Goal: Find specific page/section: Find specific page/section

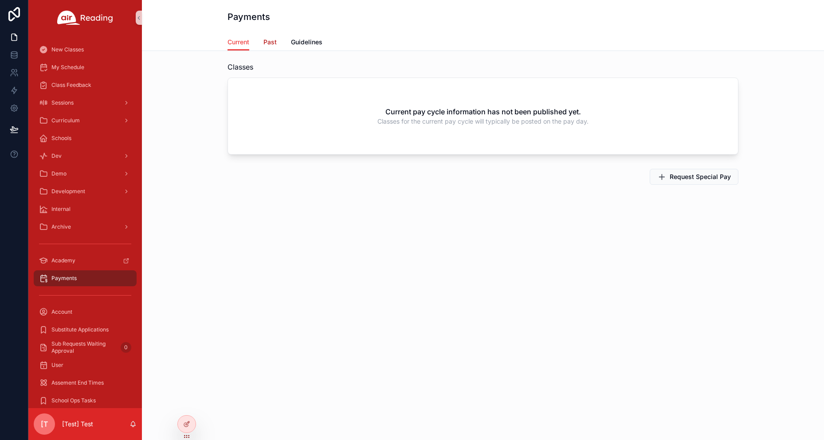
click at [269, 47] on link "Past" at bounding box center [269, 43] width 13 height 18
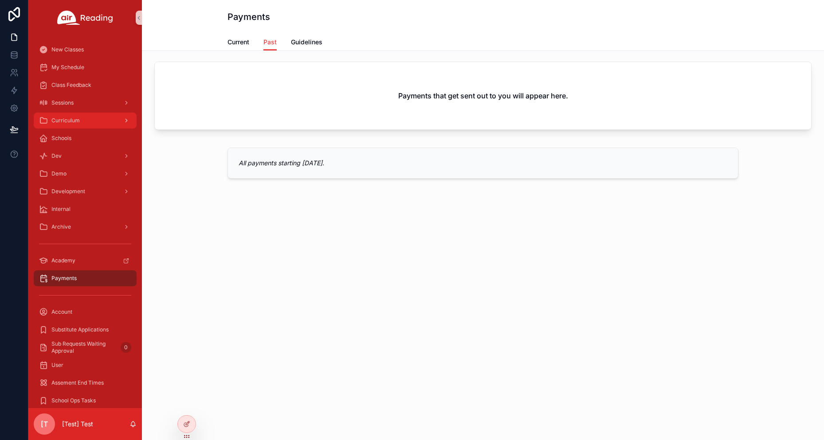
click at [102, 123] on div "Curriculum" at bounding box center [85, 121] width 92 height 14
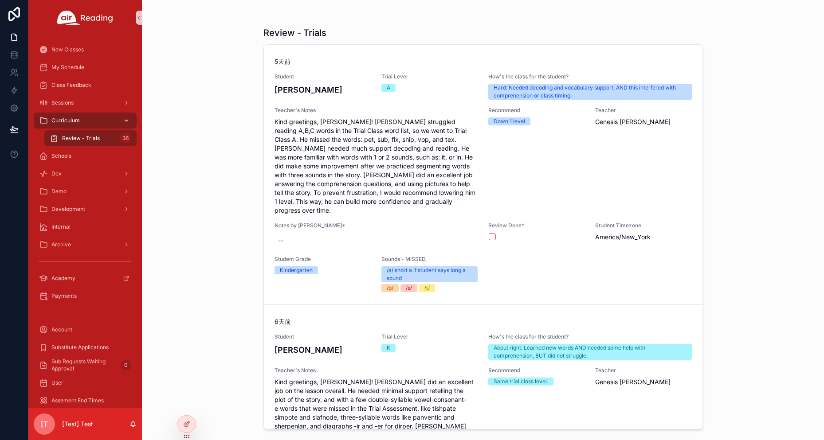
click at [119, 122] on div "Curriculum" at bounding box center [85, 121] width 92 height 14
click at [101, 152] on div "Schools" at bounding box center [85, 156] width 92 height 14
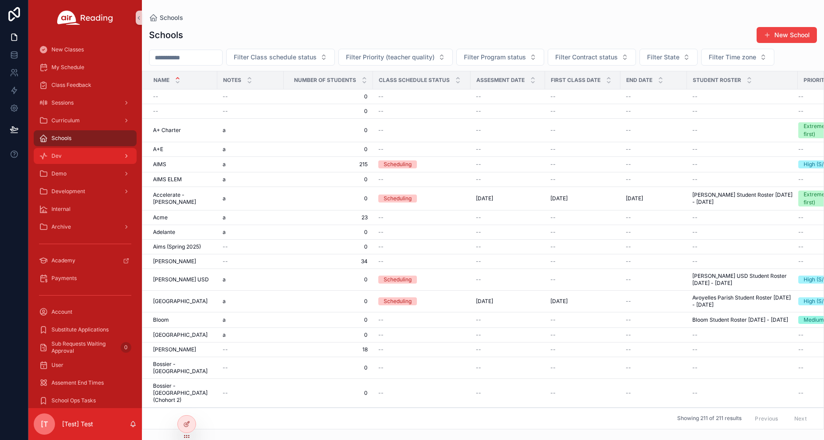
click at [100, 154] on div "Dev" at bounding box center [85, 156] width 92 height 14
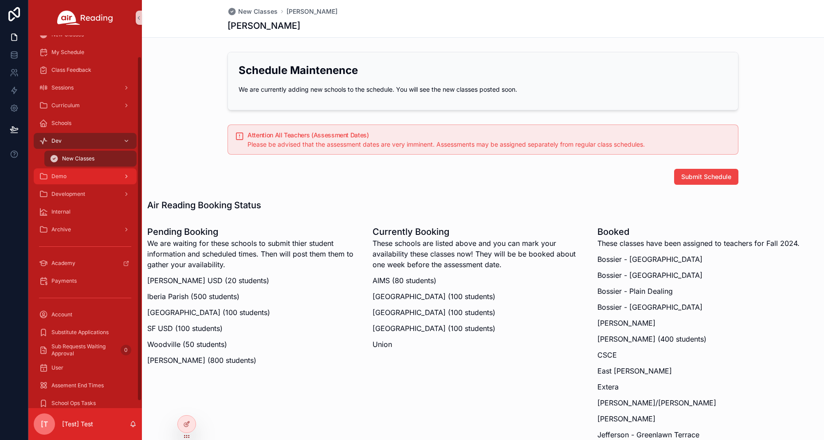
scroll to position [30, 0]
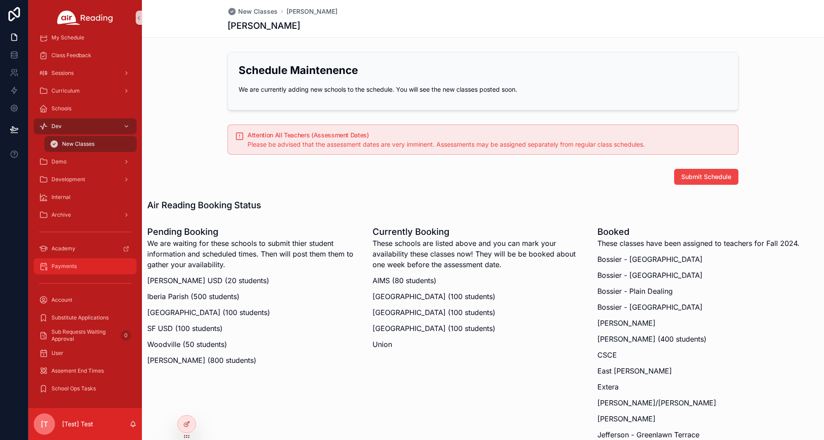
click at [74, 263] on span "Payments" at bounding box center [63, 266] width 25 height 7
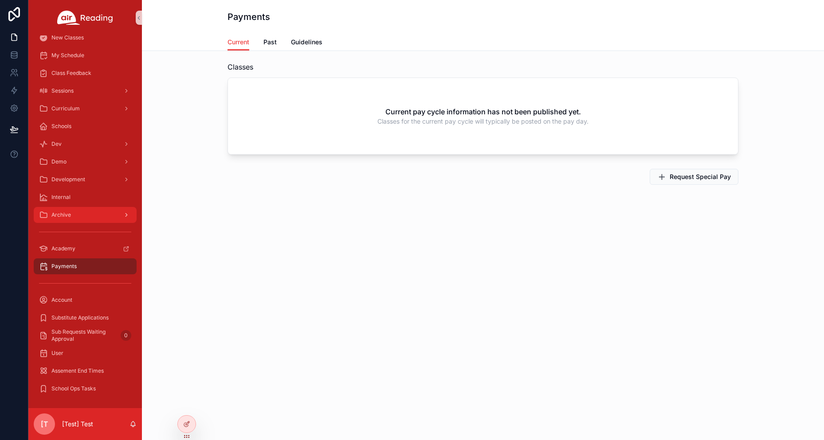
click at [91, 219] on div "Archive" at bounding box center [85, 215] width 92 height 14
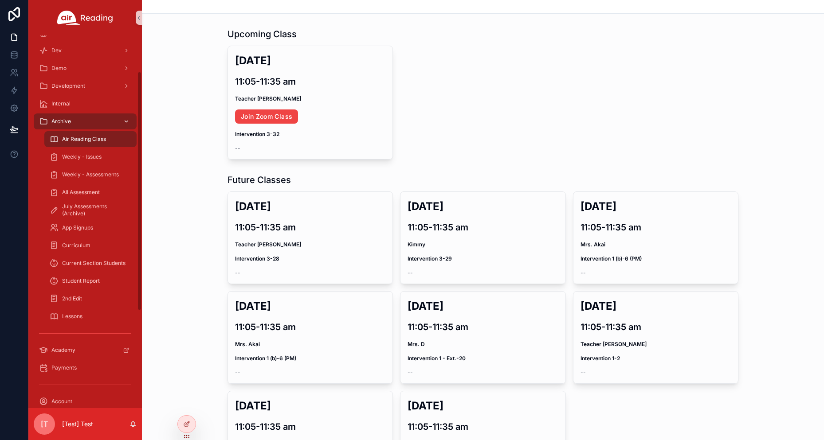
scroll to position [56, 0]
